Goal: Use online tool/utility: Utilize a website feature to perform a specific function

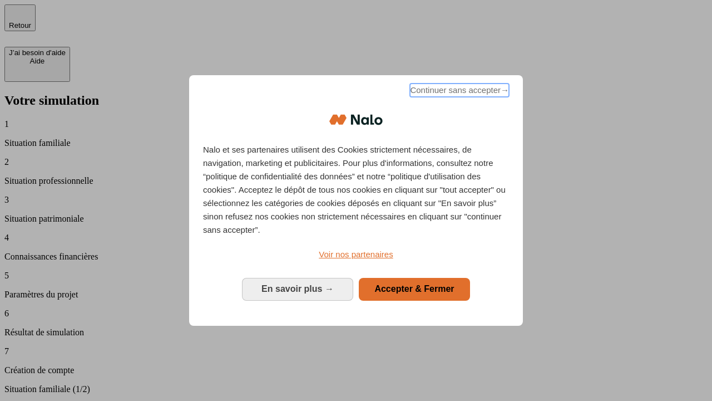
click at [458, 92] on span "Continuer sans accepter →" at bounding box center [459, 89] width 99 height 13
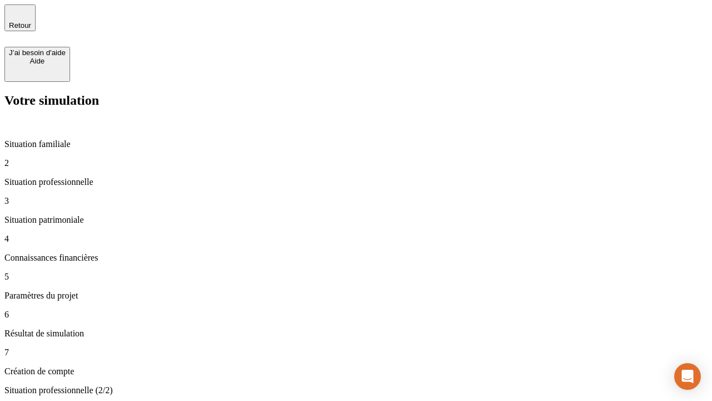
type input "30 000"
type input "1 000"
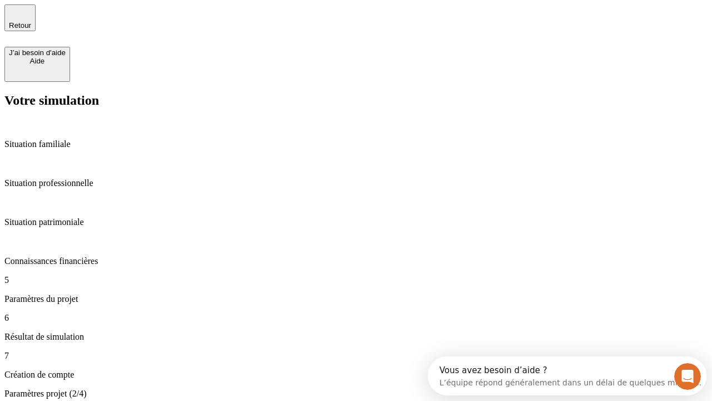
type input "40"
type input "200 000"
type input "640"
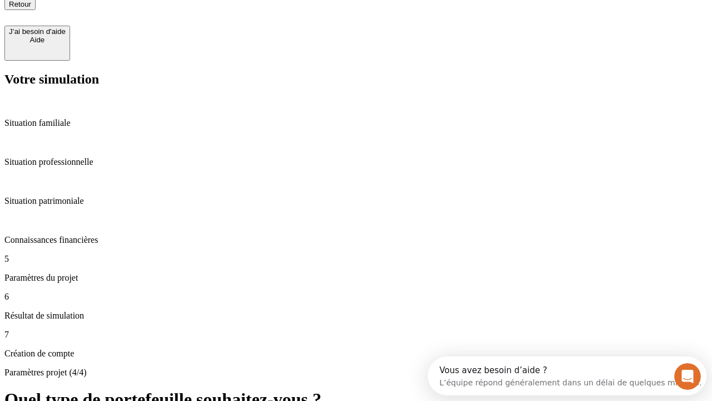
scroll to position [10, 0]
